Goal: Task Accomplishment & Management: Use online tool/utility

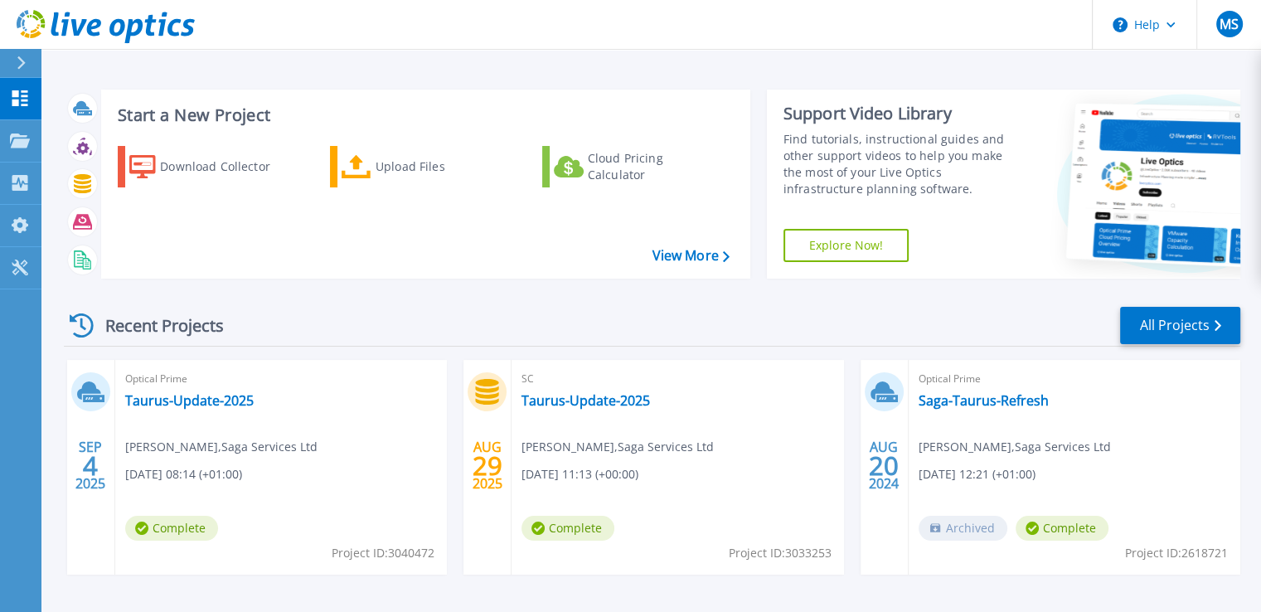
click at [371, 71] on div "Start a New Project Download Collector Upload Files Cloud Pricing Calculator Vi…" at bounding box center [650, 310] width 1219 height 621
click at [201, 149] on link "Download Collector" at bounding box center [210, 166] width 185 height 41
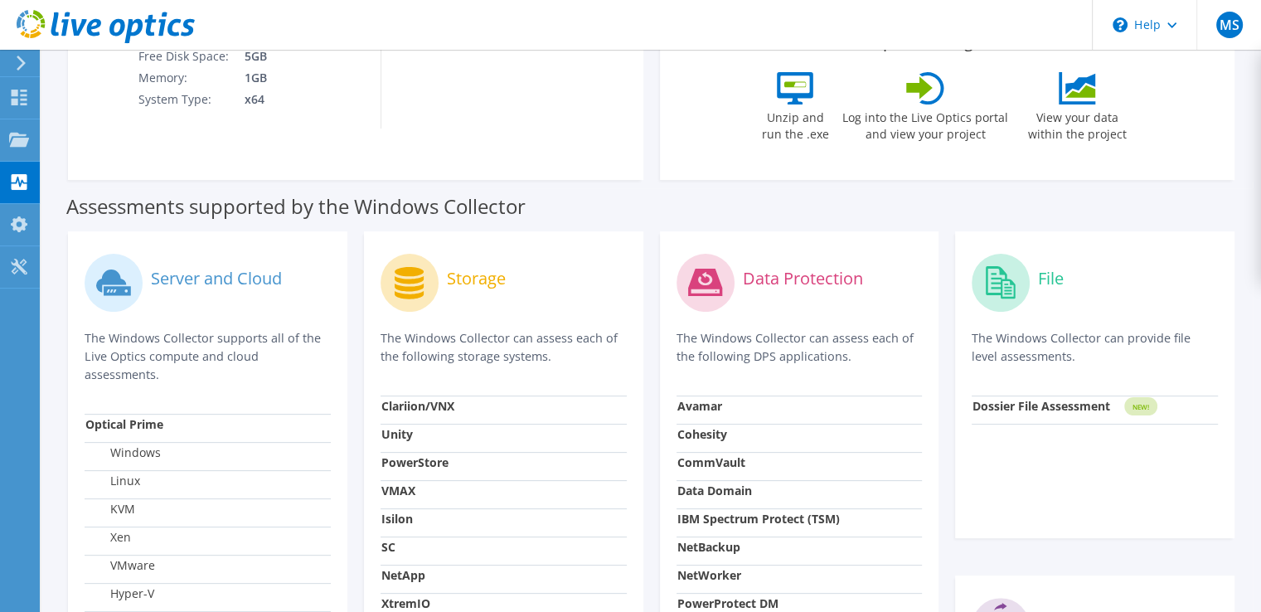
scroll to position [497, 0]
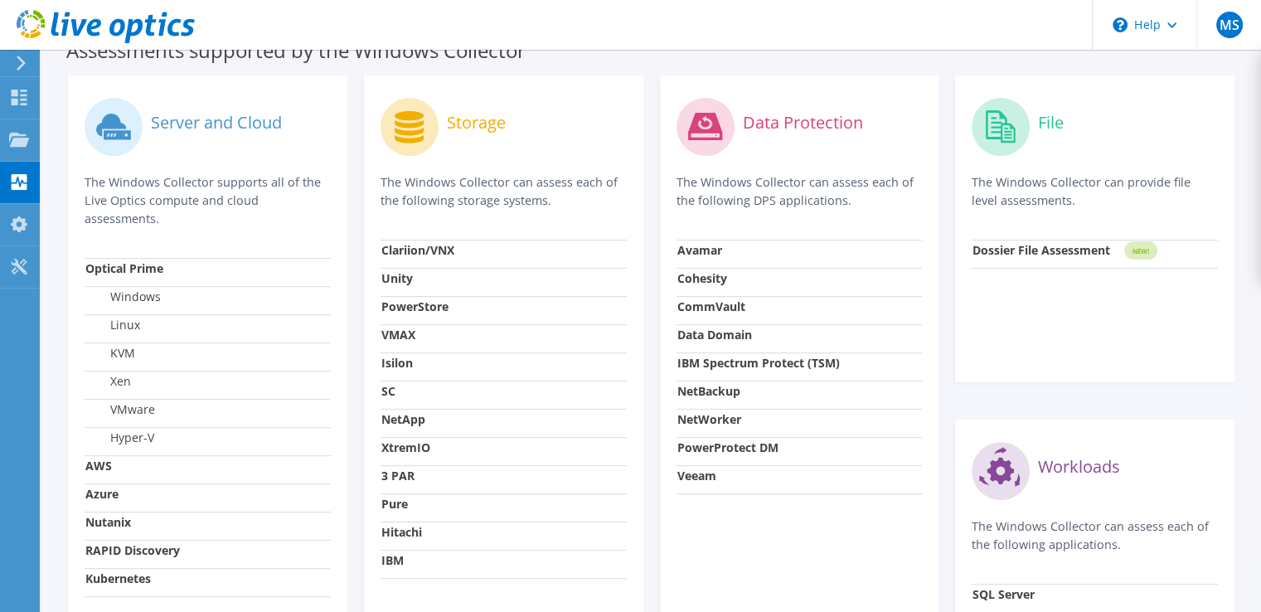
click at [391, 565] on strong "IBM" at bounding box center [392, 560] width 22 height 16
click at [392, 565] on strong "IBM" at bounding box center [392, 560] width 22 height 16
click at [395, 562] on strong "IBM" at bounding box center [392, 560] width 22 height 16
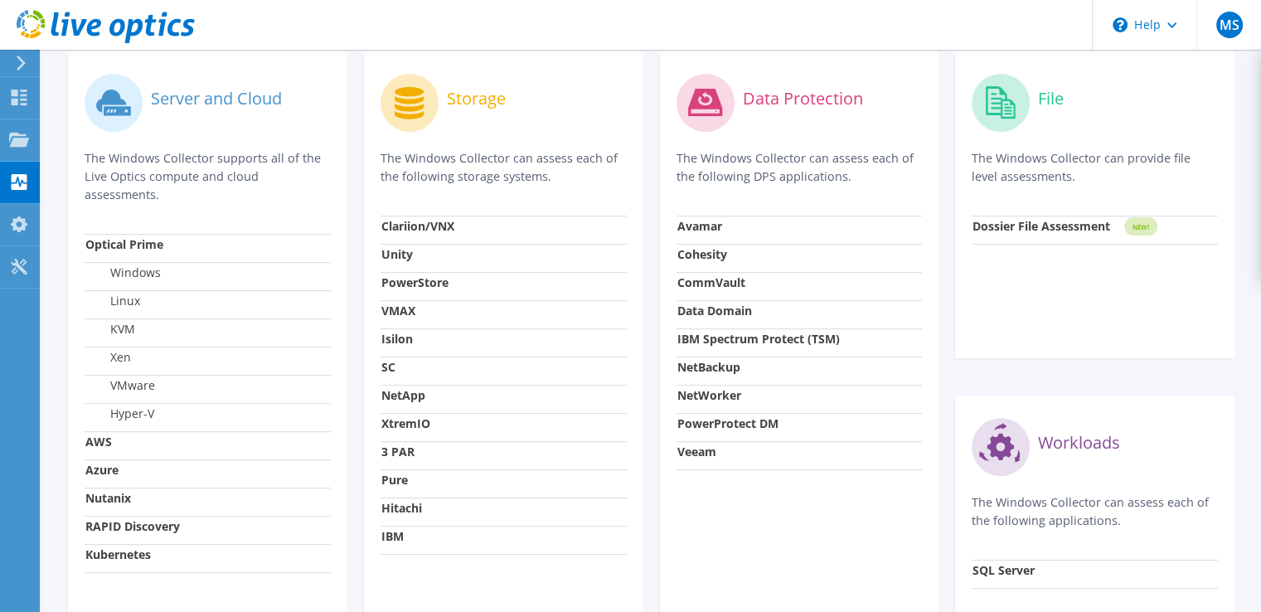
scroll to position [414, 0]
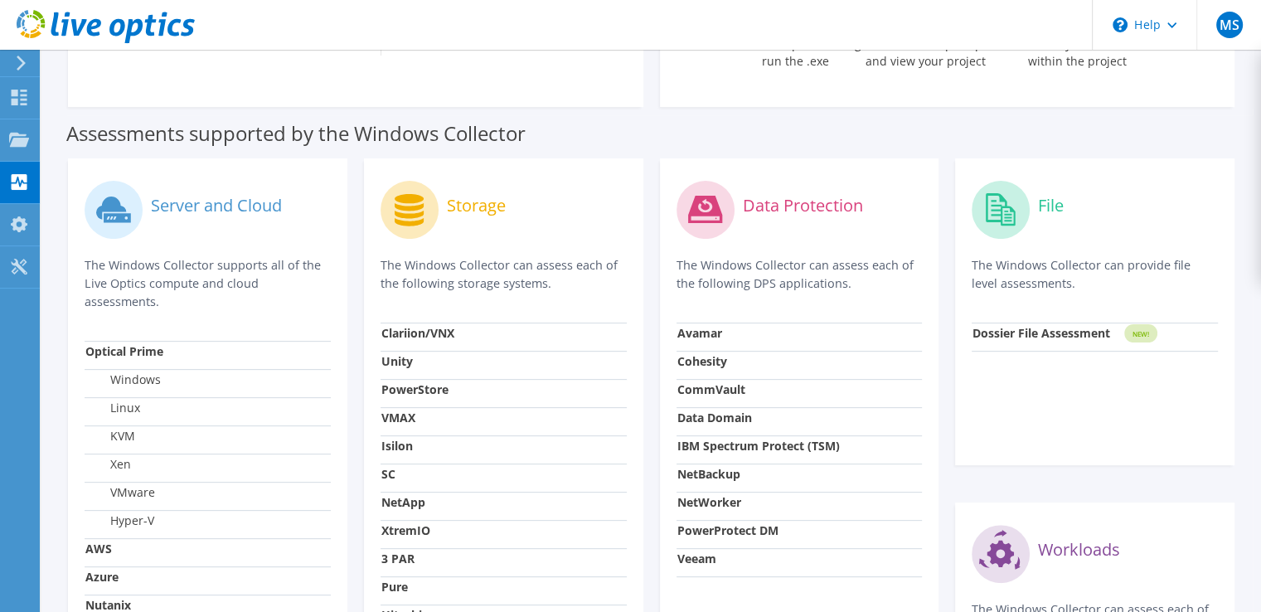
click at [475, 212] on label "Storage" at bounding box center [476, 205] width 59 height 17
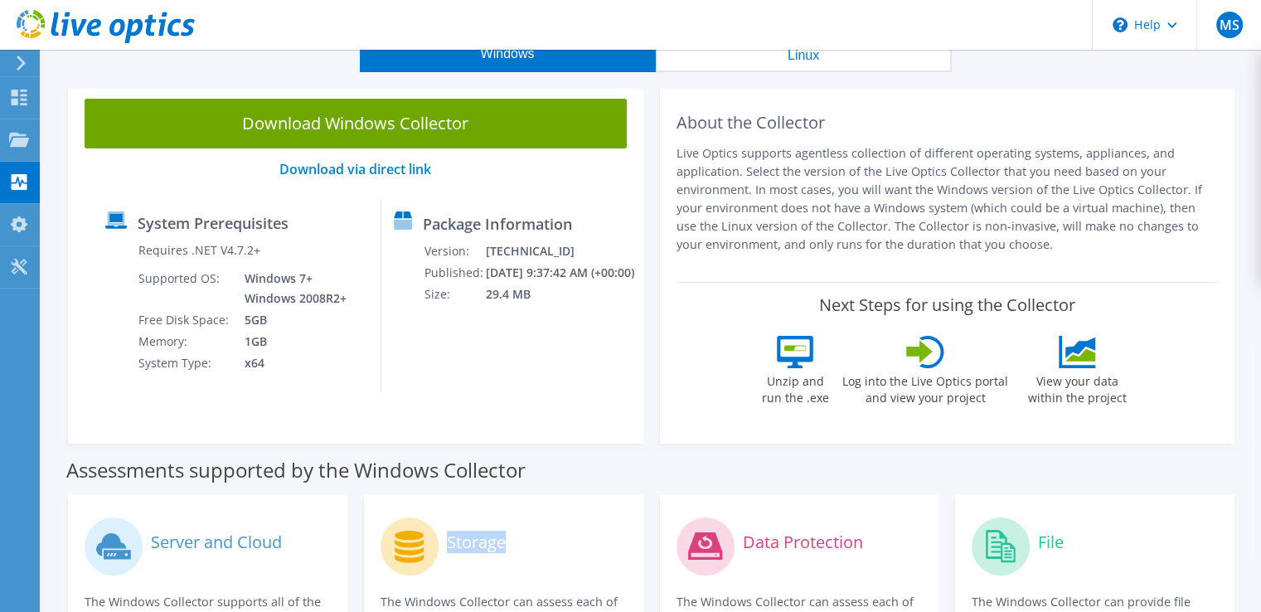
scroll to position [0, 0]
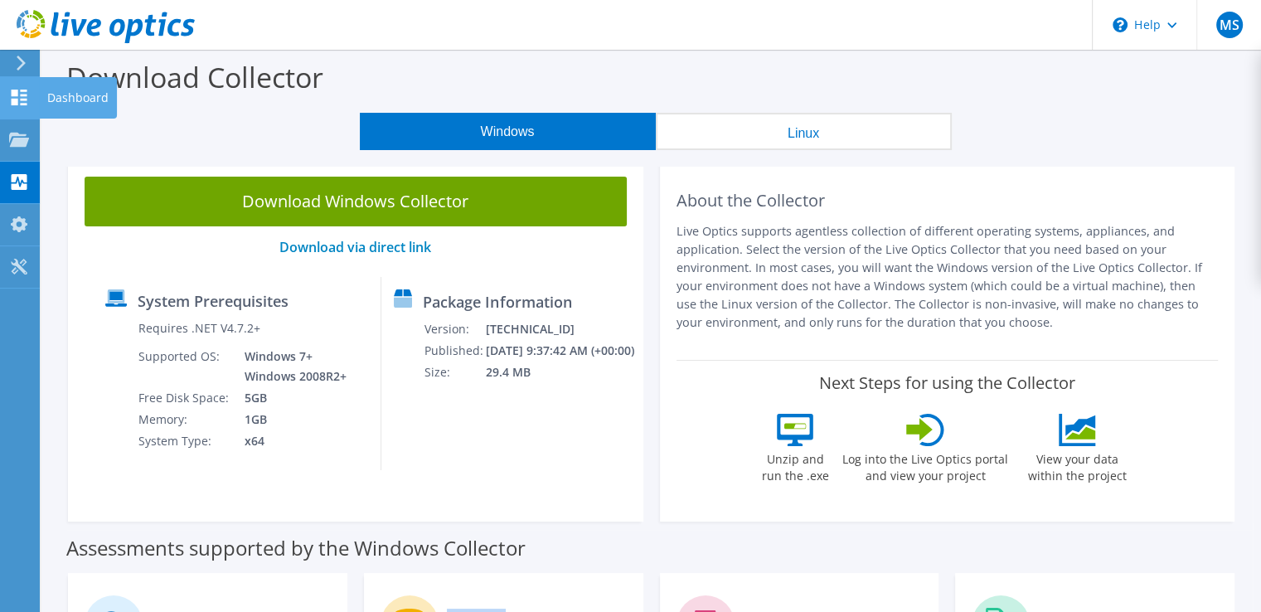
click at [27, 97] on icon at bounding box center [19, 98] width 20 height 16
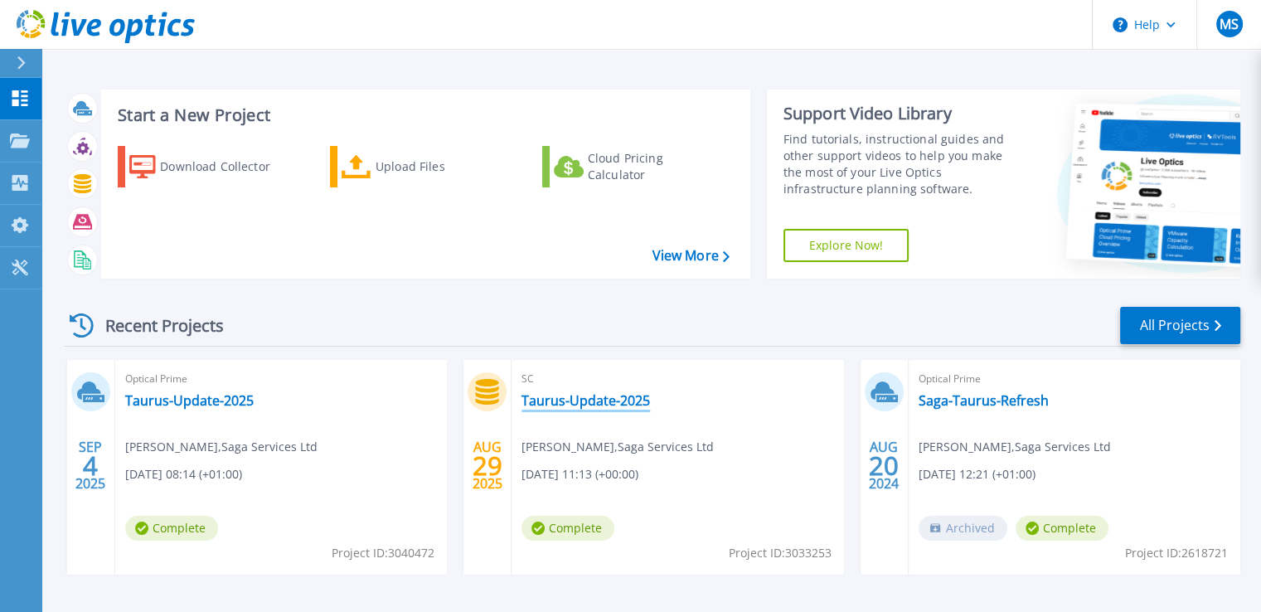
click at [575, 405] on link "Taurus-Update-2025" at bounding box center [585, 400] width 128 height 17
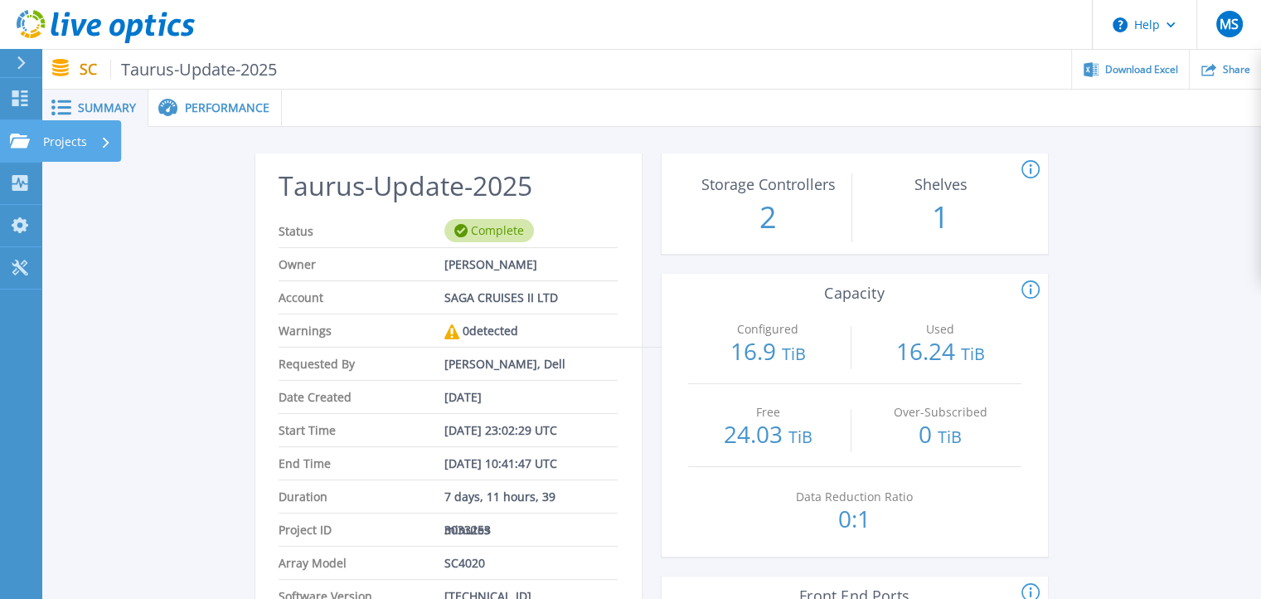
click at [71, 148] on p "Projects" at bounding box center [65, 141] width 44 height 43
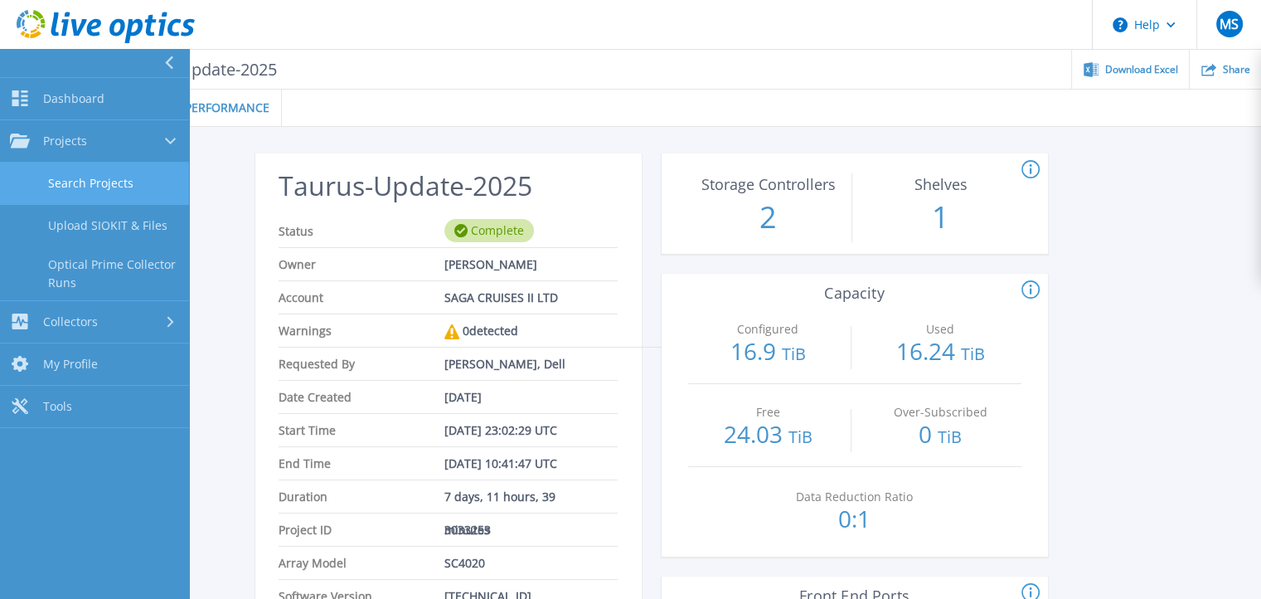
click at [89, 177] on link "Search Projects" at bounding box center [94, 183] width 189 height 42
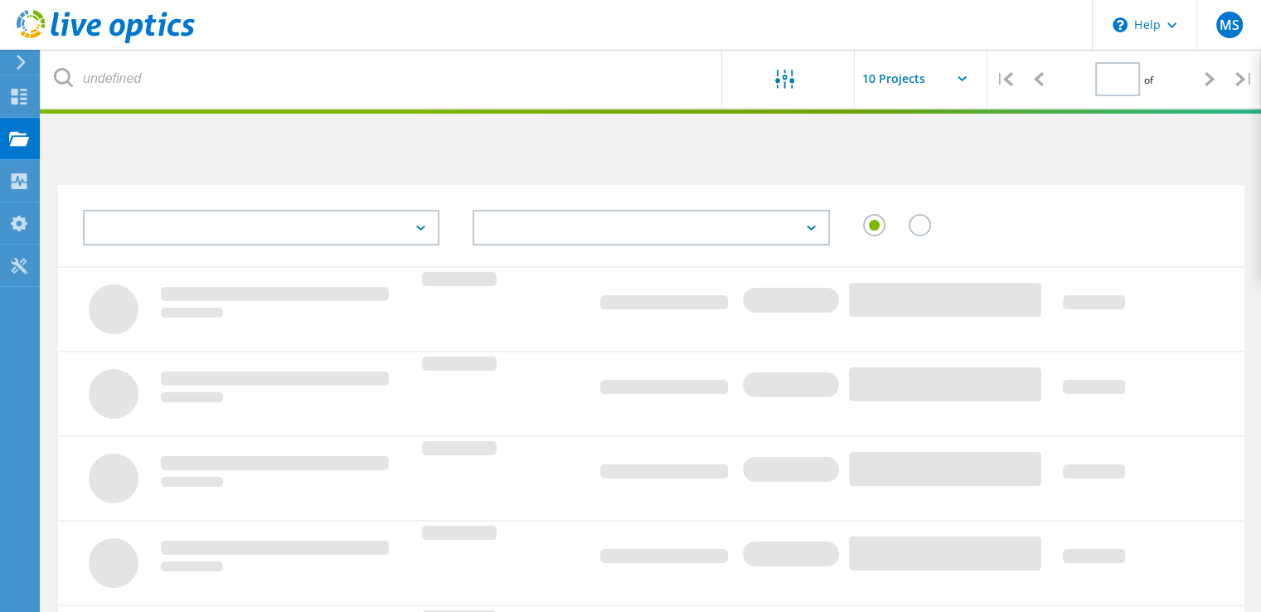
type input "1"
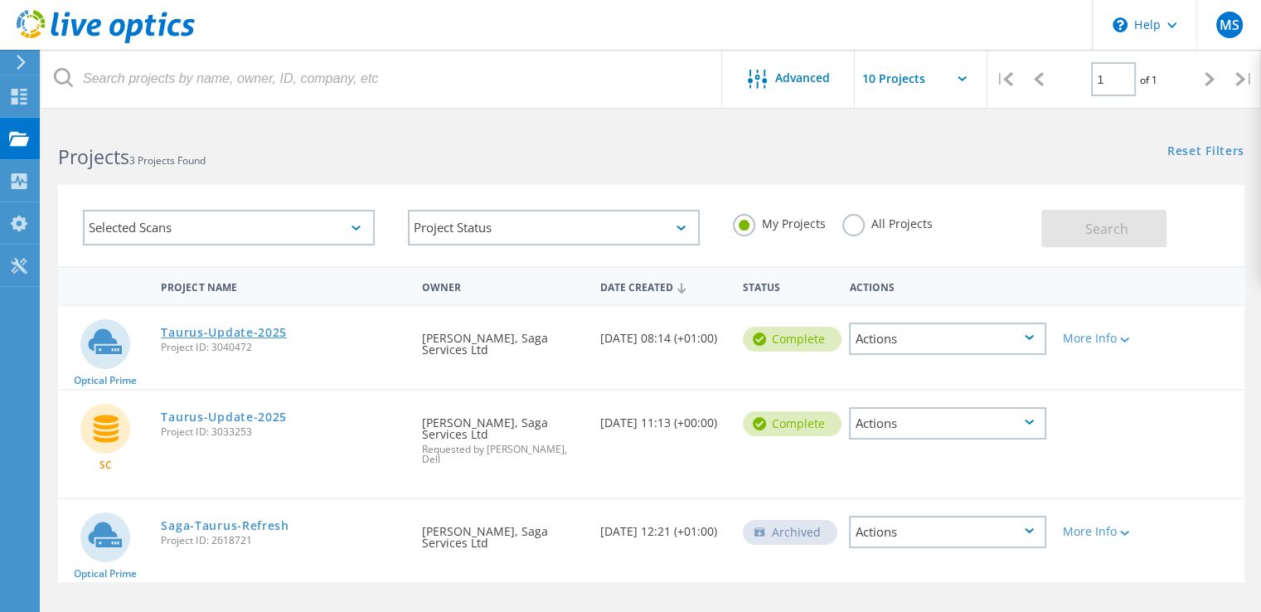
click at [258, 333] on link "Taurus-Update-2025" at bounding box center [224, 333] width 126 height 12
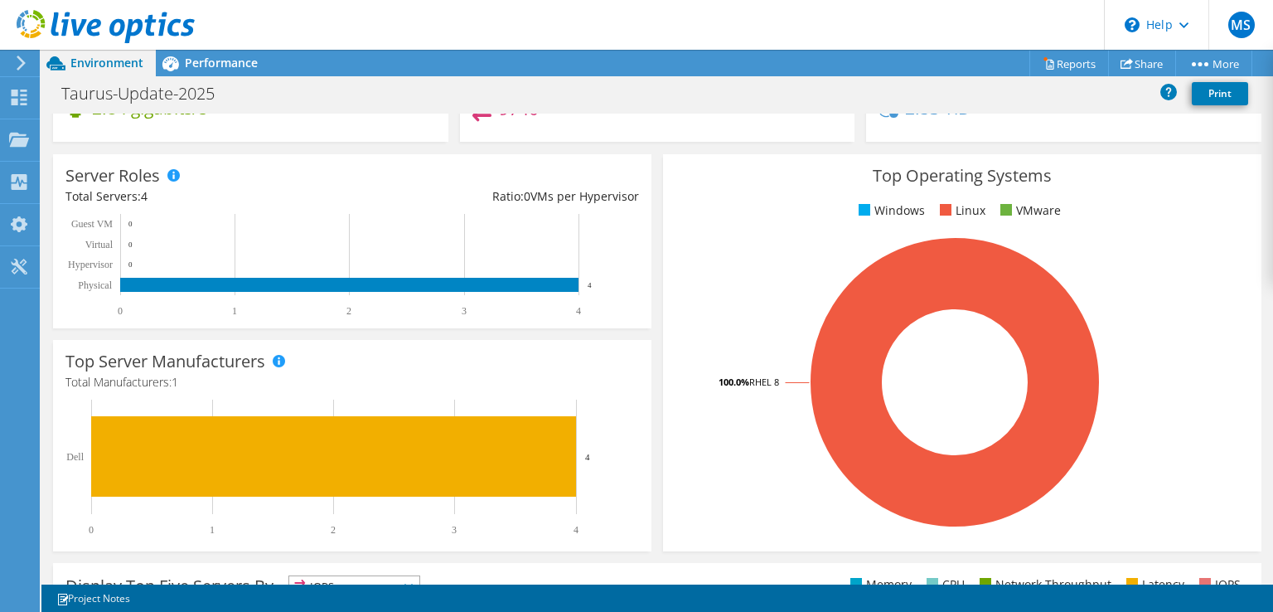
scroll to position [162, 0]
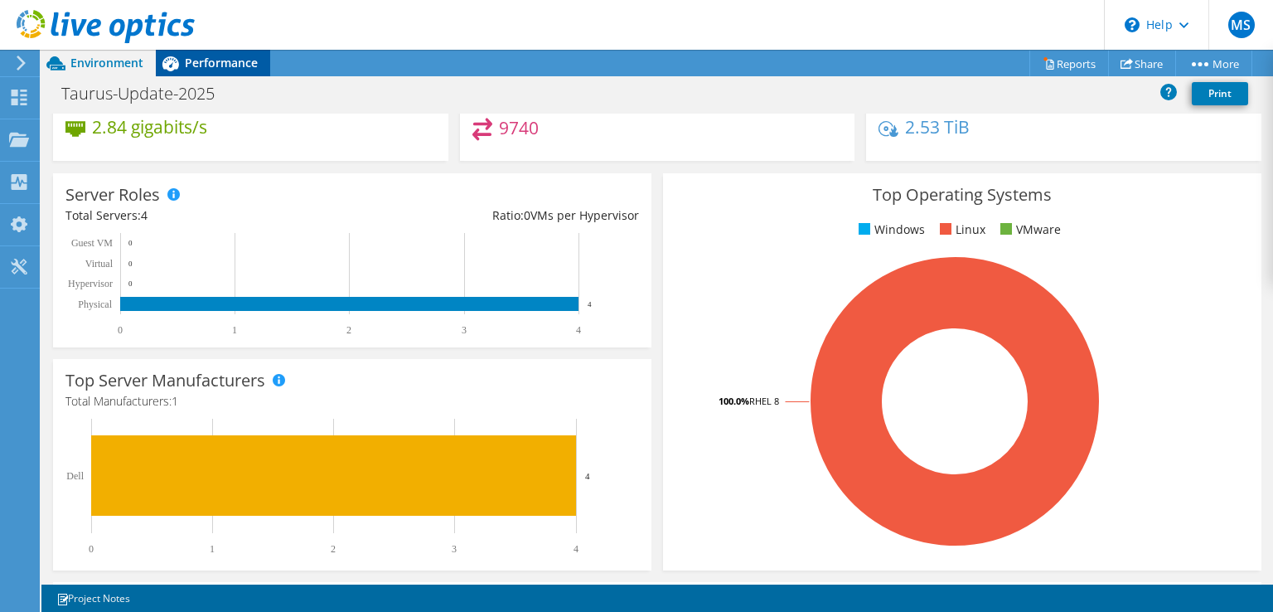
click at [218, 65] on span "Performance" at bounding box center [221, 63] width 73 height 16
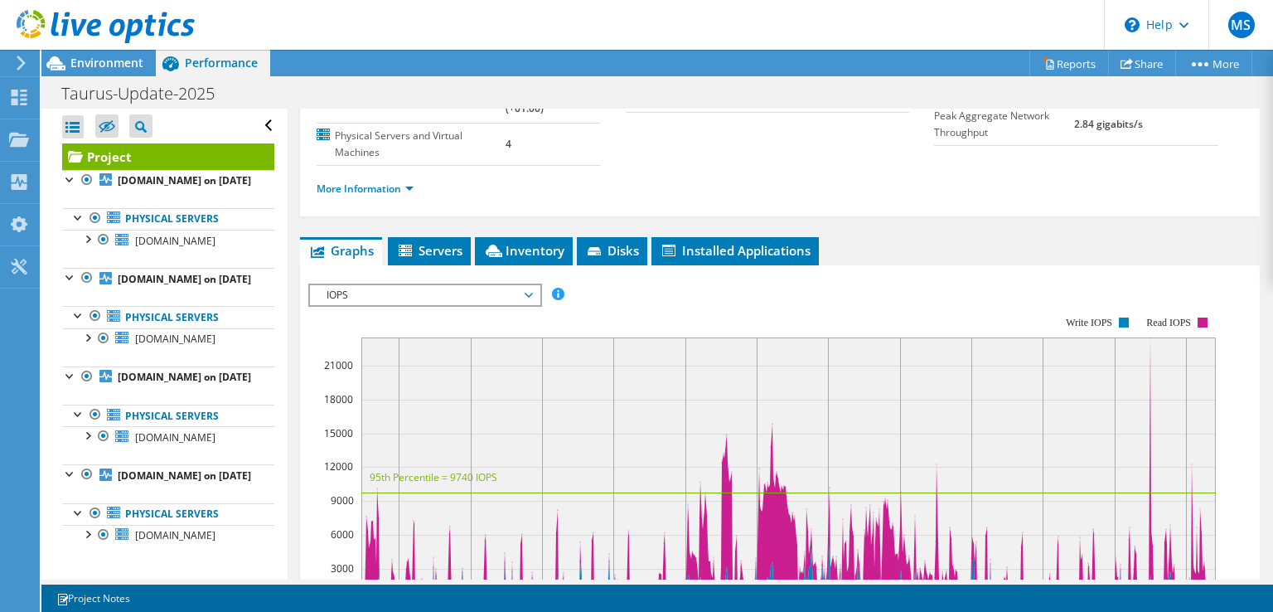
scroll to position [249, 0]
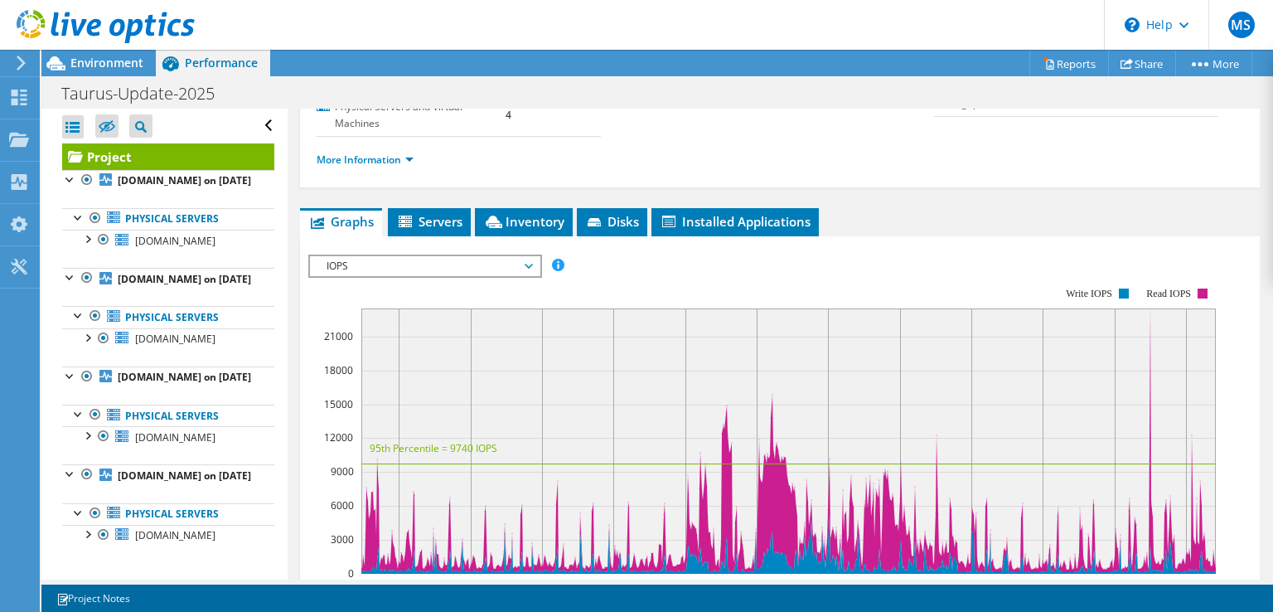
click at [408, 259] on span "IOPS" at bounding box center [424, 266] width 213 height 20
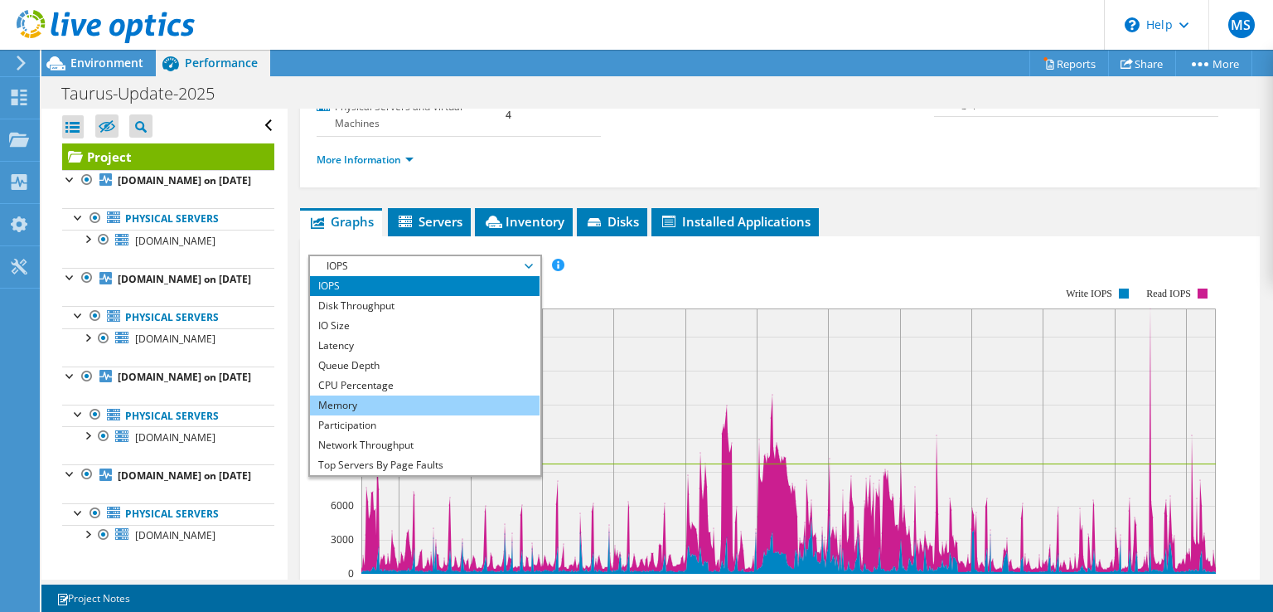
click at [371, 405] on li "Memory" at bounding box center [425, 405] width 230 height 20
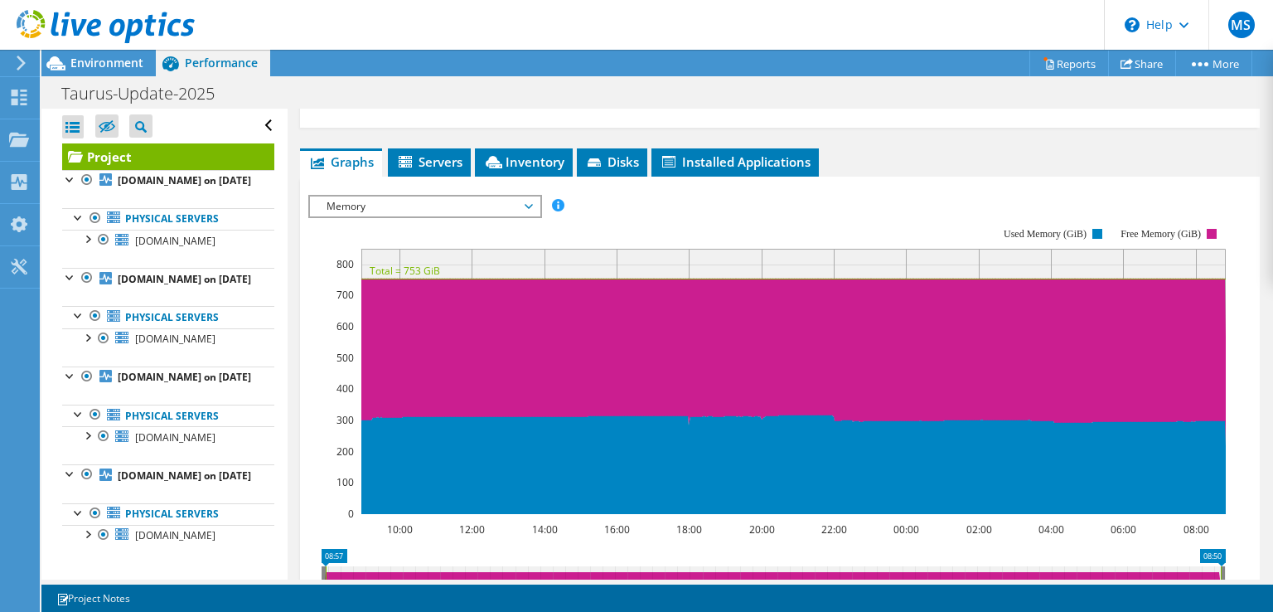
scroll to position [332, 0]
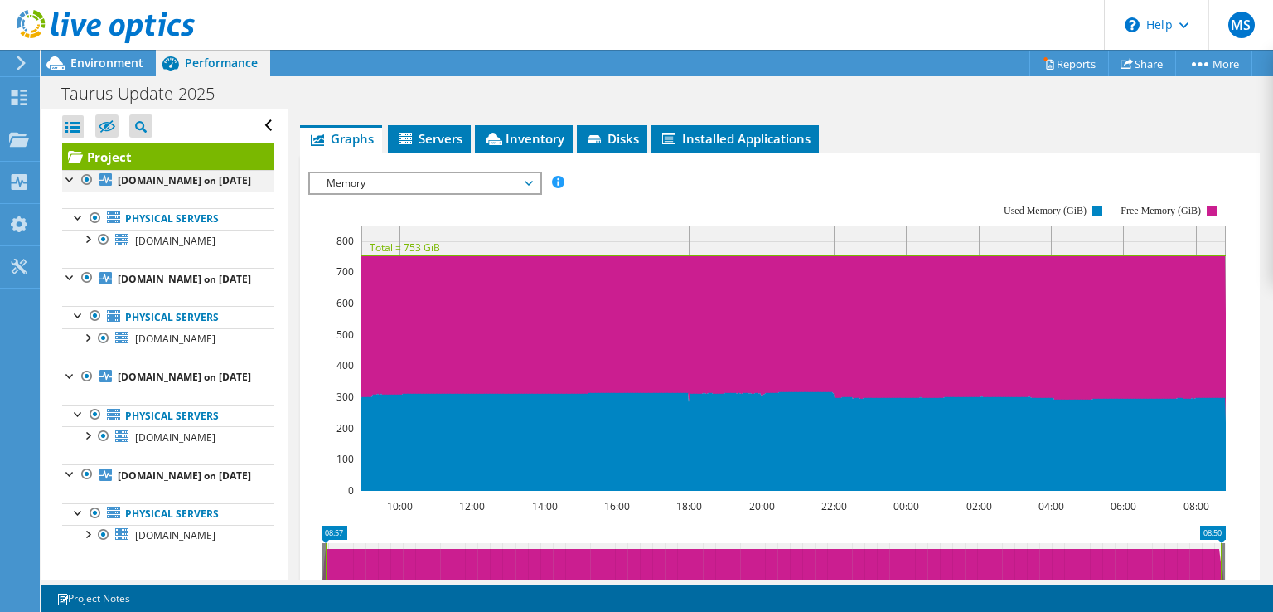
click at [86, 181] on div at bounding box center [87, 180] width 17 height 20
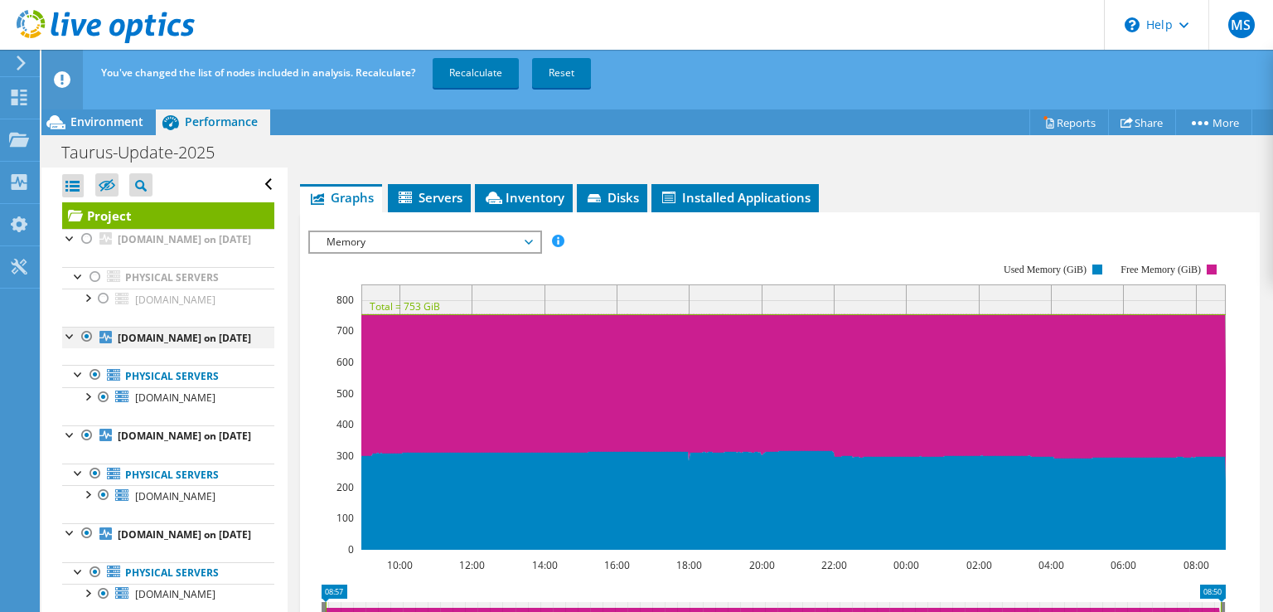
click at [94, 347] on div at bounding box center [87, 337] width 17 height 20
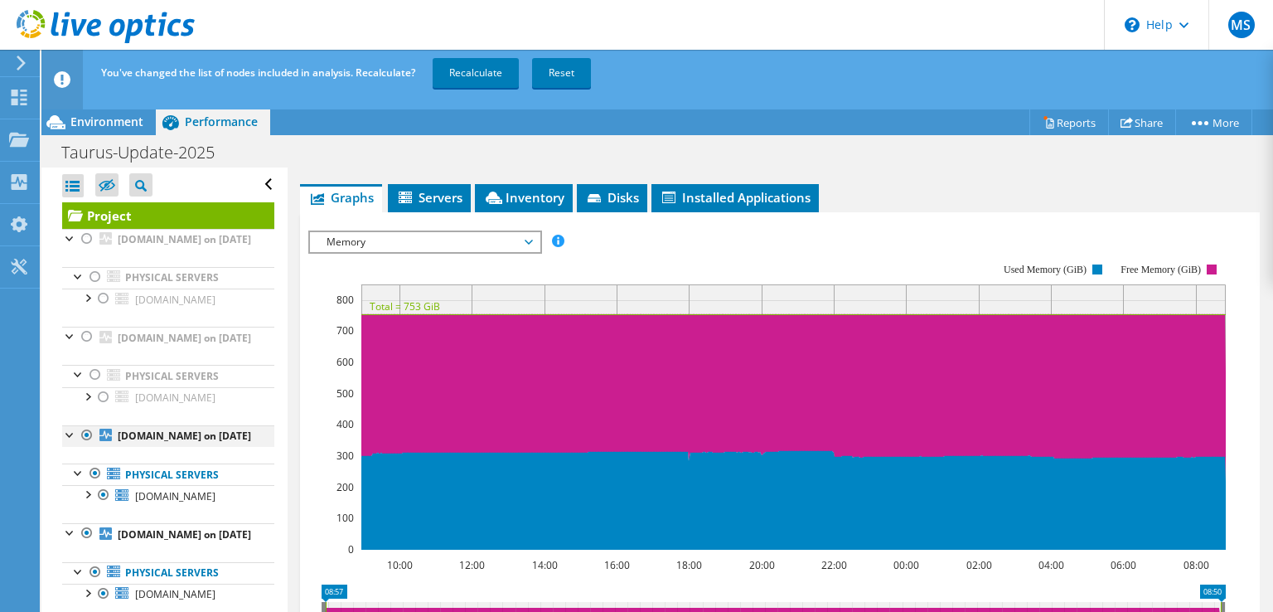
click at [83, 445] on div at bounding box center [87, 435] width 17 height 20
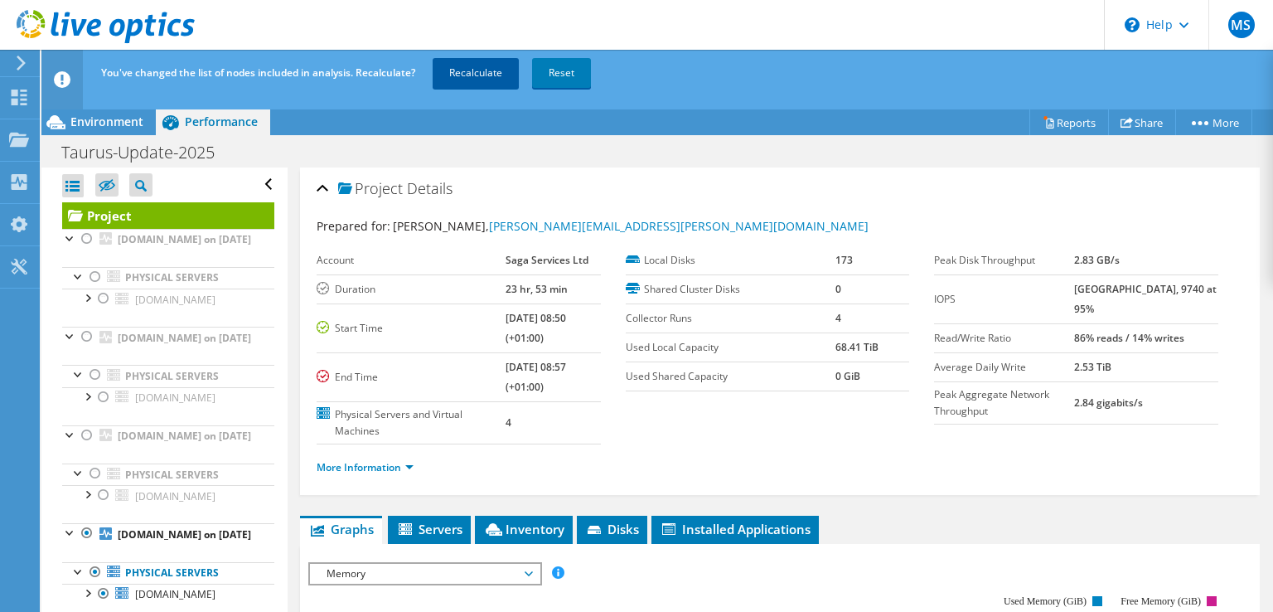
click at [474, 82] on link "Recalculate" at bounding box center [476, 73] width 86 height 30
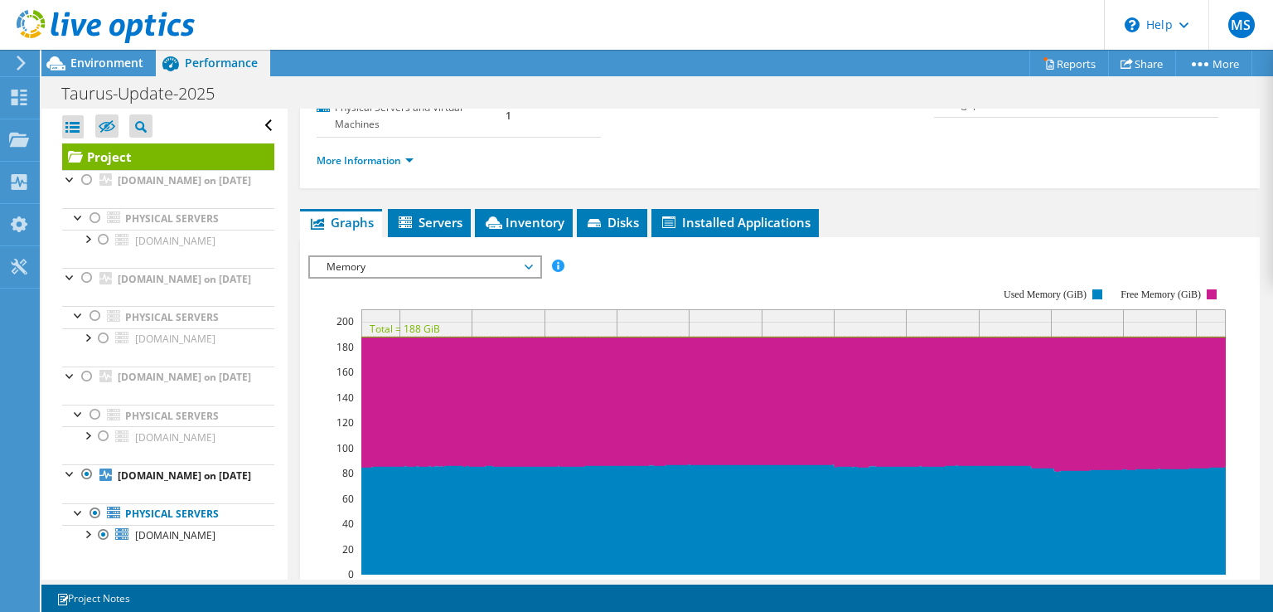
scroll to position [249, 0]
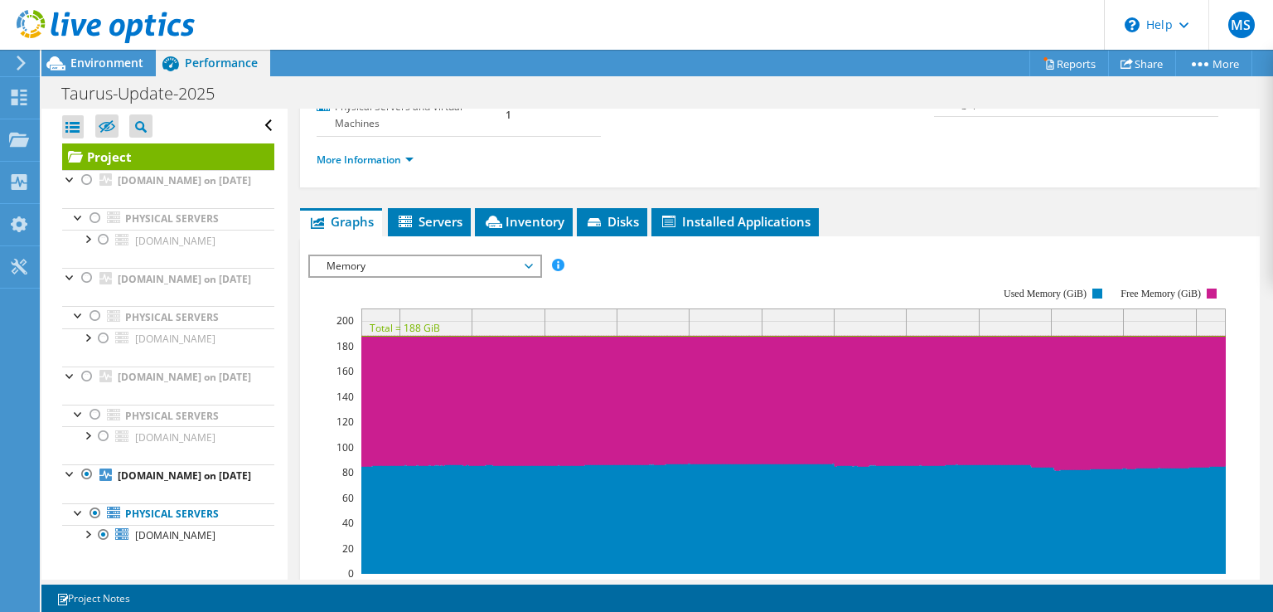
click at [374, 263] on span "Memory" at bounding box center [424, 266] width 213 height 20
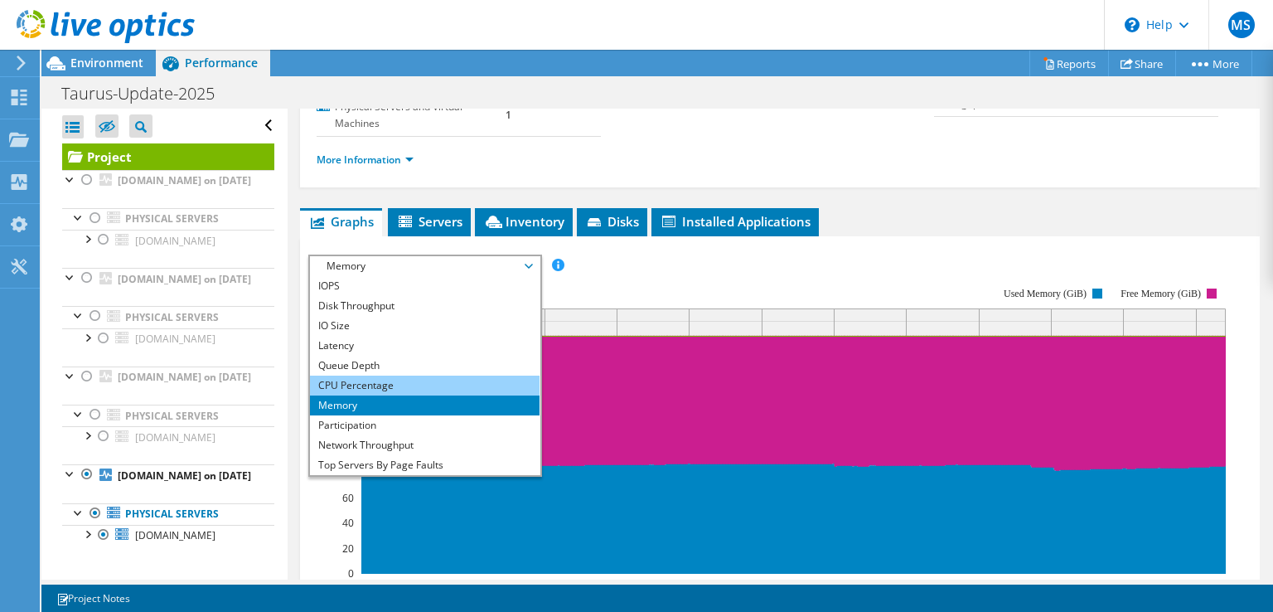
click at [354, 387] on li "CPU Percentage" at bounding box center [425, 386] width 230 height 20
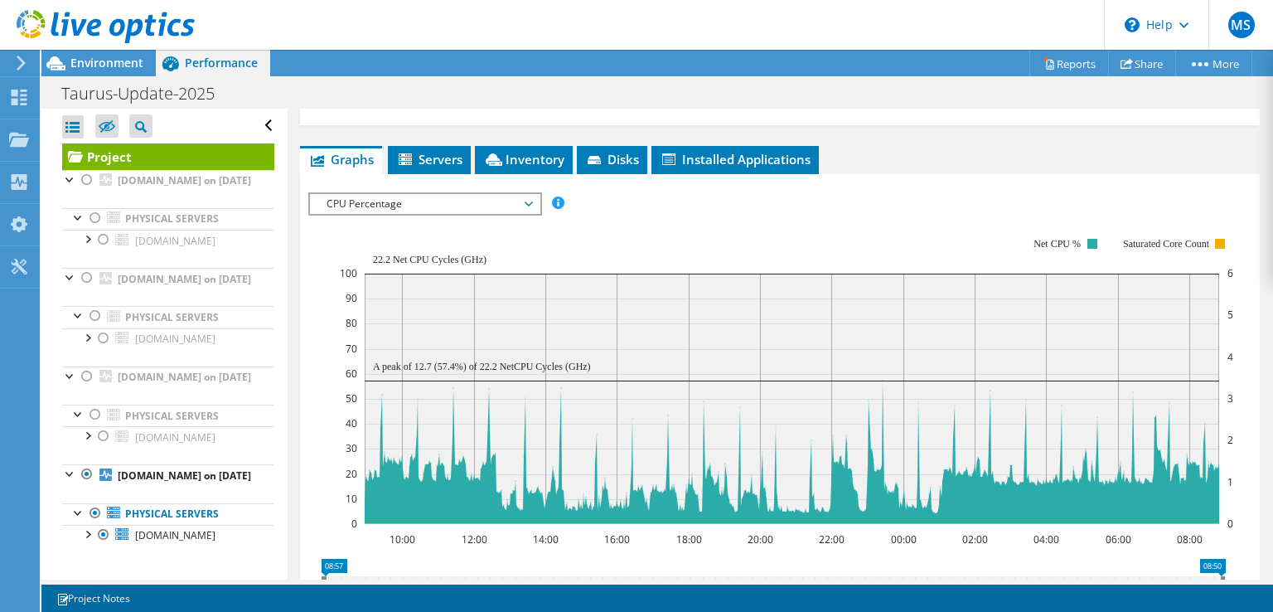
scroll to position [497, 0]
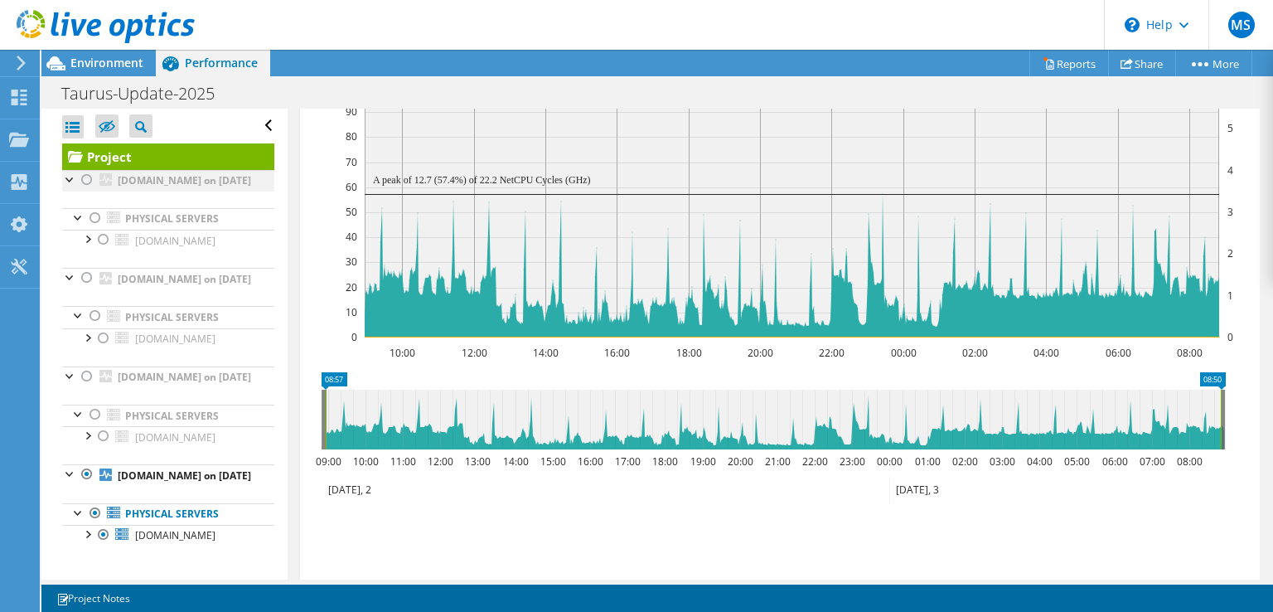
click at [84, 177] on div at bounding box center [87, 180] width 17 height 20
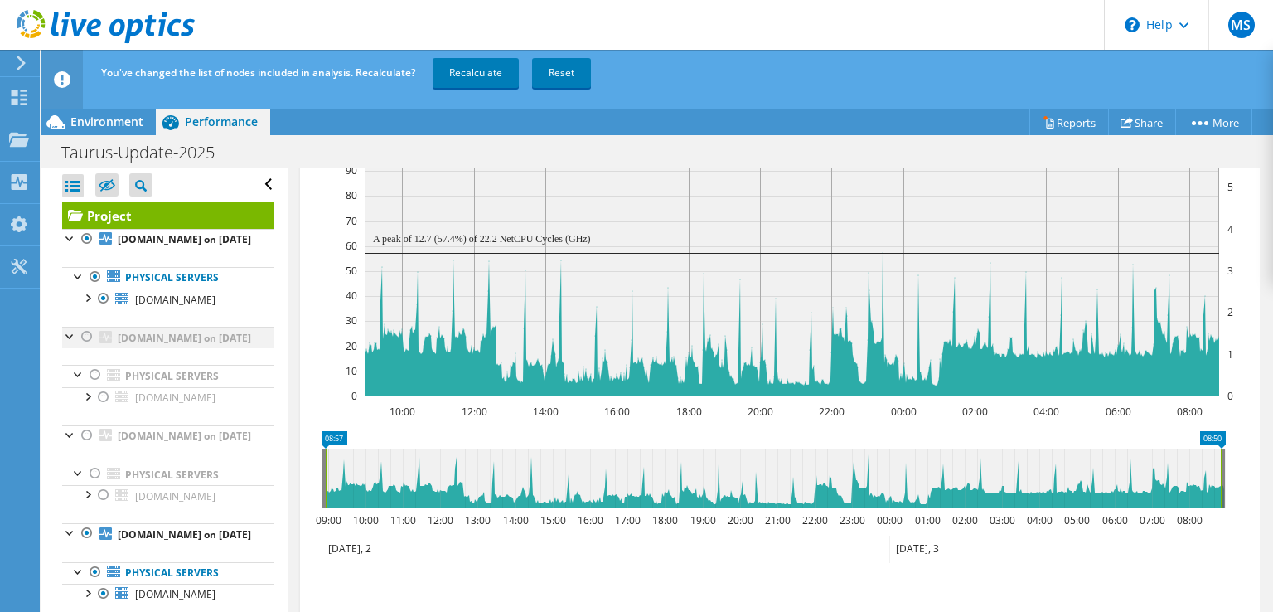
click at [89, 347] on div at bounding box center [87, 337] width 17 height 20
click at [85, 445] on div at bounding box center [87, 435] width 17 height 20
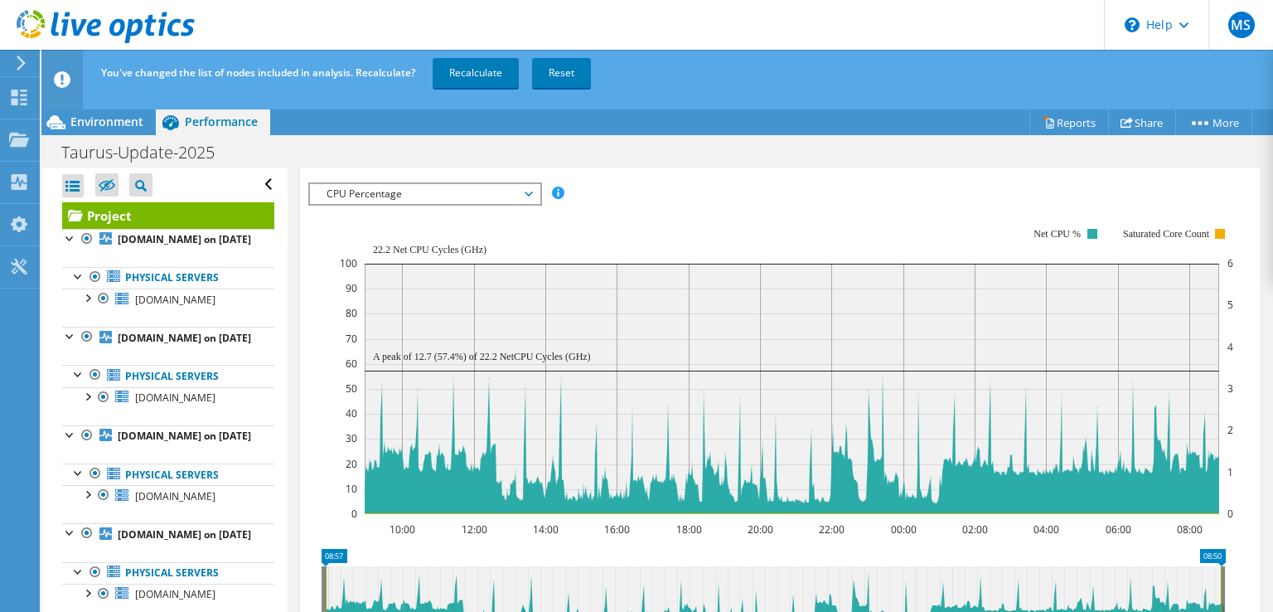
scroll to position [166, 0]
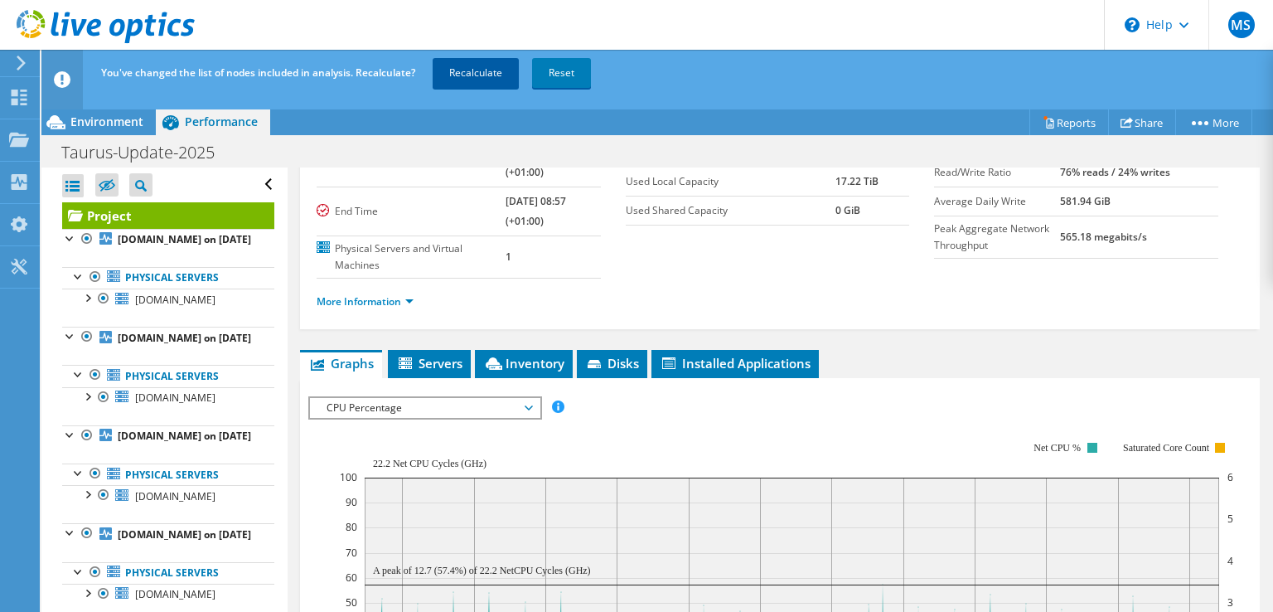
click at [481, 77] on link "Recalculate" at bounding box center [476, 73] width 86 height 30
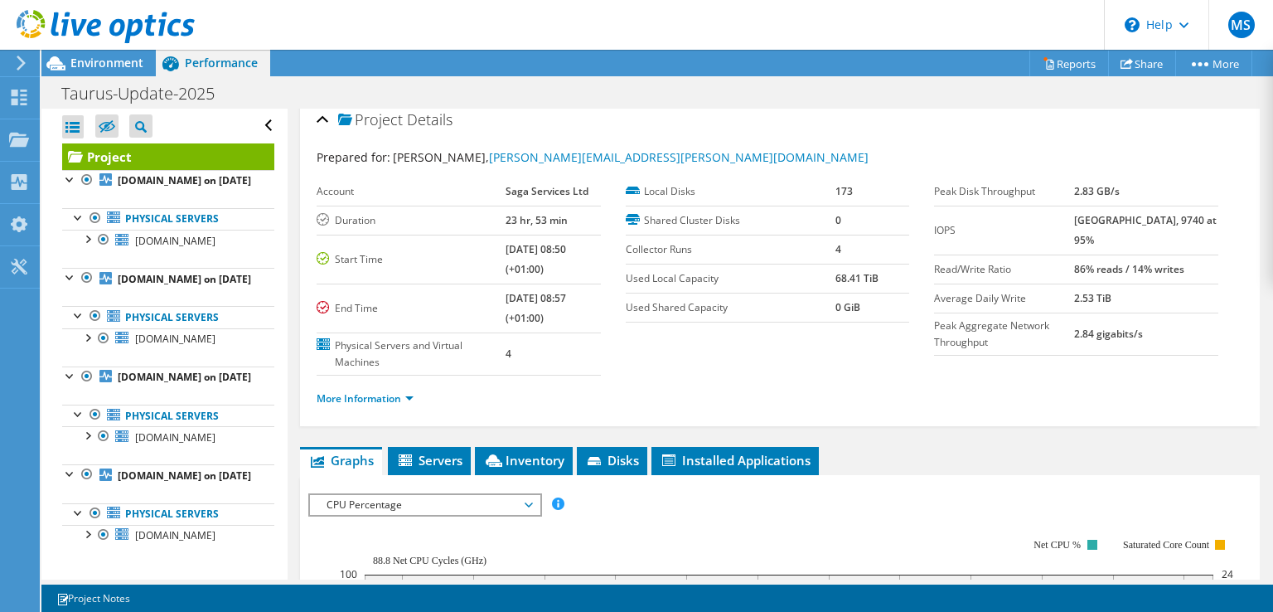
scroll to position [0, 0]
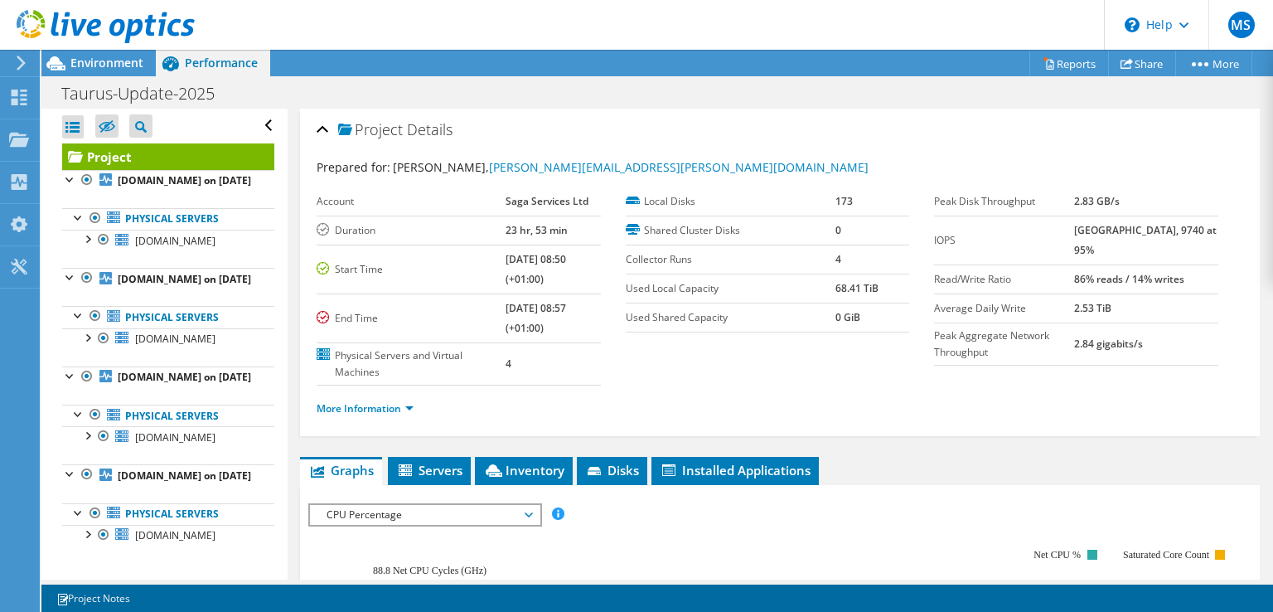
drag, startPoint x: 875, startPoint y: 283, endPoint x: 821, endPoint y: 286, distance: 54.8
click at [821, 286] on tr "Used Local Capacity 68.41 TiB" at bounding box center [768, 288] width 284 height 29
click at [689, 369] on section "Account Saga Services Ltd Duration 23 hr, 53 min Start Time [DATE] 08:50 (+01:0…" at bounding box center [626, 286] width 618 height 198
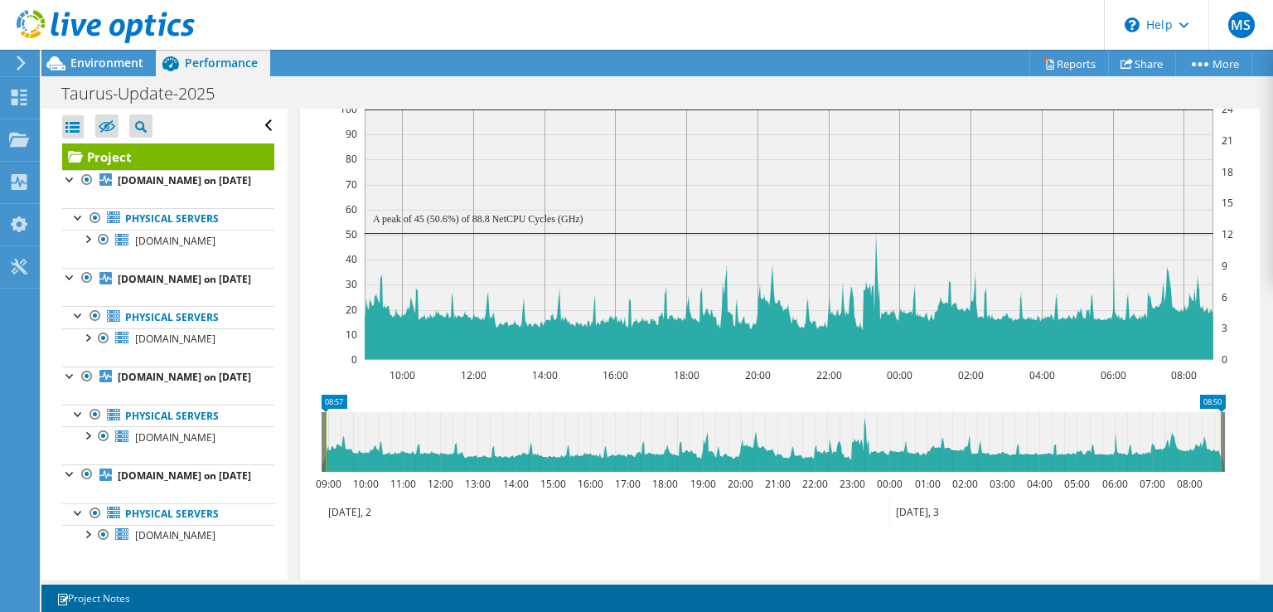
scroll to position [497, 0]
